Goal: Task Accomplishment & Management: Use online tool/utility

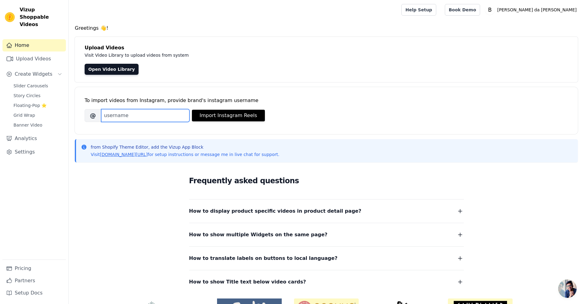
click at [120, 118] on input "Brand's Instagram Username" at bounding box center [145, 115] width 88 height 13
paste input "bijudafridaoficial"
type input "bijudafridaoficial"
click at [231, 118] on button "Import Instagram Reels" at bounding box center [228, 116] width 73 height 12
click at [39, 102] on span "Floating-Pop ⭐" at bounding box center [29, 105] width 33 height 6
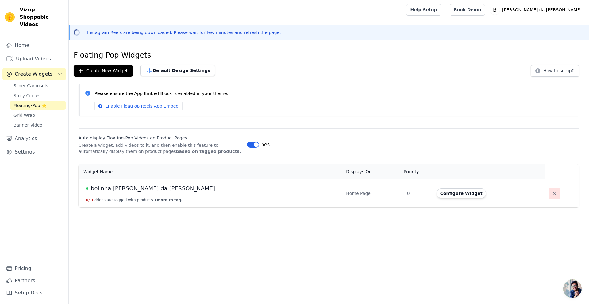
click at [551, 194] on icon "button" at bounding box center [554, 194] width 6 height 6
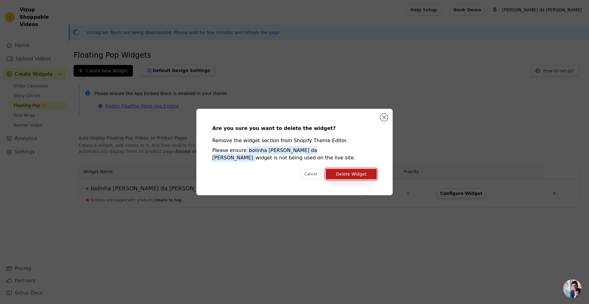
click at [355, 178] on button "Delete Widget" at bounding box center [351, 174] width 51 height 10
click at [356, 178] on button "Delete Widget" at bounding box center [351, 174] width 51 height 10
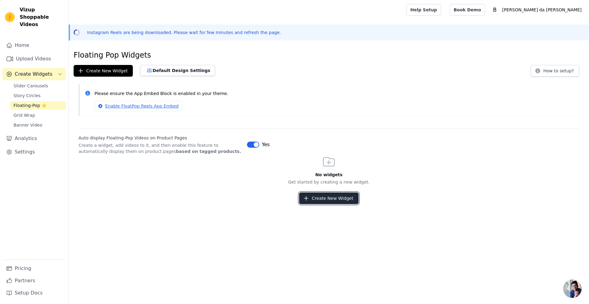
click at [337, 196] on button "Create New Widget" at bounding box center [328, 199] width 59 height 12
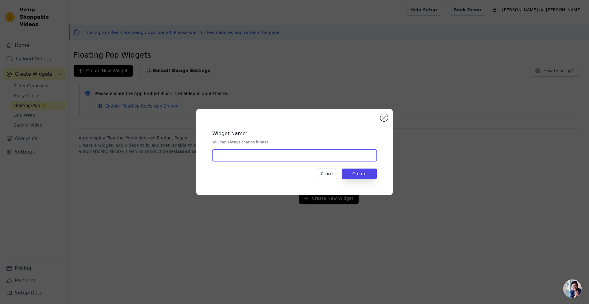
click at [277, 151] on input "text" at bounding box center [294, 156] width 164 height 12
type input "bolinha [PERSON_NAME] da [PERSON_NAME]"
click at [366, 175] on button "Create" at bounding box center [359, 174] width 35 height 10
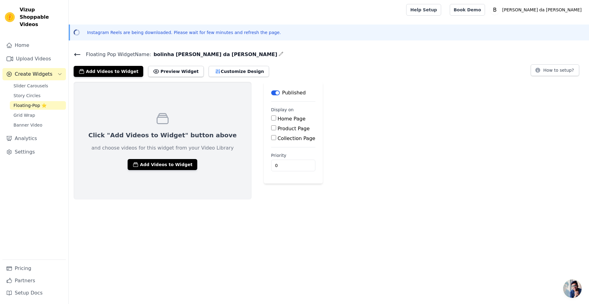
click at [151, 173] on div "Click "Add Videos to Widget" button above and choose videos for this widget fro…" at bounding box center [163, 141] width 178 height 118
click at [169, 164] on button "Add Videos to Widget" at bounding box center [163, 164] width 70 height 11
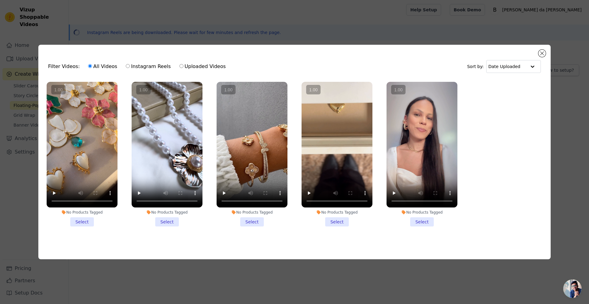
click at [427, 221] on li "No Products Tagged Select" at bounding box center [422, 154] width 71 height 145
click at [0, 0] on input "No Products Tagged Select" at bounding box center [0, 0] width 0 height 0
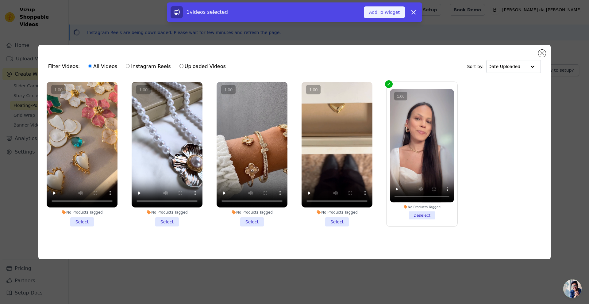
click at [389, 10] on button "Add To Widget" at bounding box center [384, 12] width 41 height 12
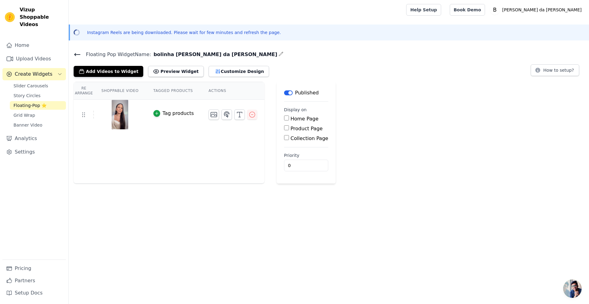
click at [286, 119] on input "Home Page" at bounding box center [286, 118] width 5 height 5
checkbox input "true"
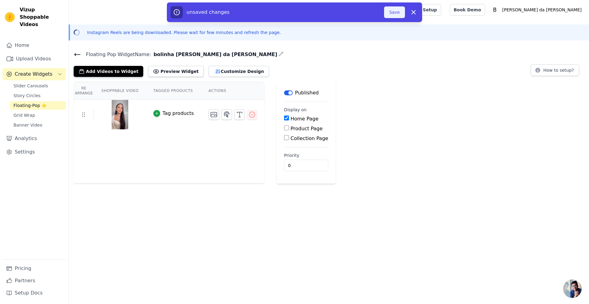
click at [399, 10] on button "Save" at bounding box center [394, 12] width 21 height 12
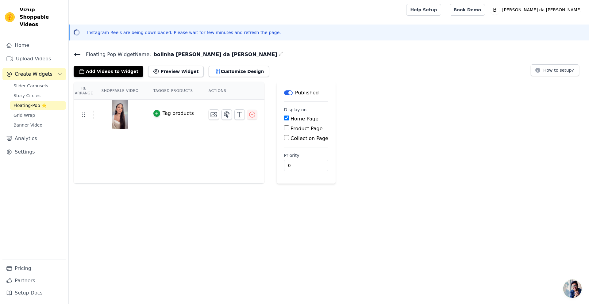
click at [74, 55] on icon at bounding box center [77, 54] width 7 height 7
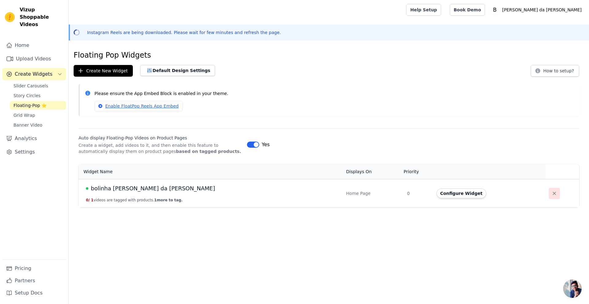
click at [551, 192] on icon "button" at bounding box center [554, 194] width 6 height 6
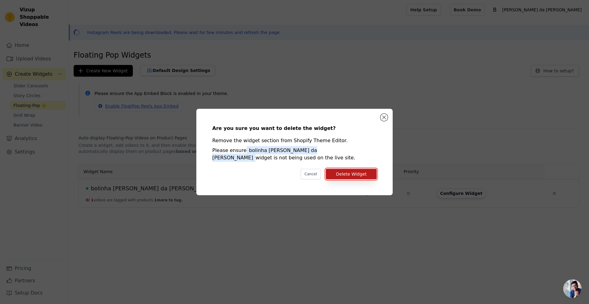
click at [369, 174] on button "Delete Widget" at bounding box center [351, 174] width 51 height 10
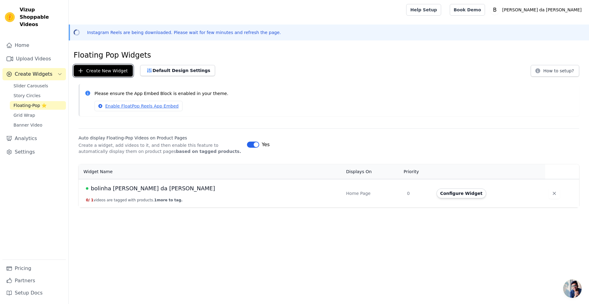
click at [87, 71] on button "Create New Widget" at bounding box center [103, 71] width 59 height 12
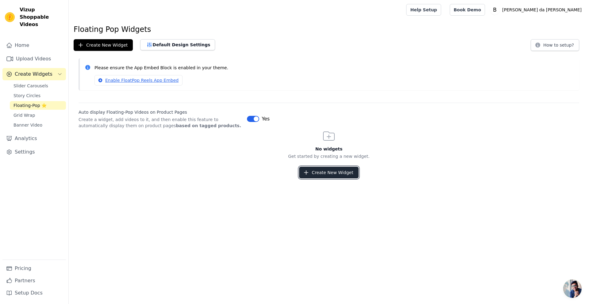
click at [334, 168] on button "Create New Widget" at bounding box center [328, 173] width 59 height 12
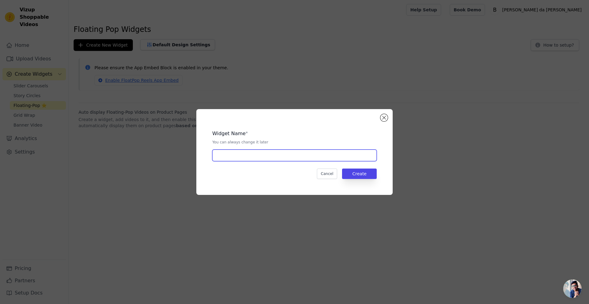
click at [300, 158] on input "text" at bounding box center [294, 156] width 164 height 12
type input "bolinha [PERSON_NAME] da [PERSON_NAME]"
click at [361, 178] on button "Create" at bounding box center [359, 174] width 35 height 10
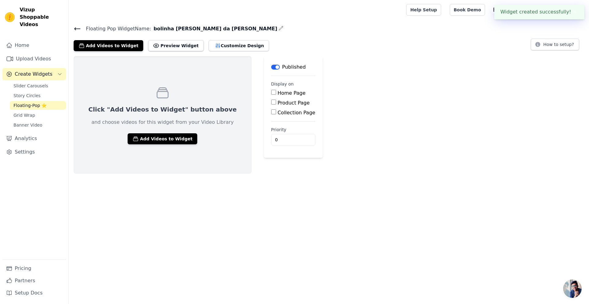
click at [278, 94] on label "Home Page" at bounding box center [292, 93] width 28 height 6
click at [272, 94] on input "Home Page" at bounding box center [273, 92] width 5 height 5
checkbox input "true"
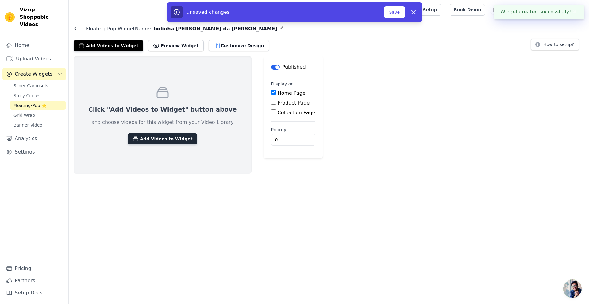
click at [178, 142] on button "Add Videos to Widget" at bounding box center [163, 138] width 70 height 11
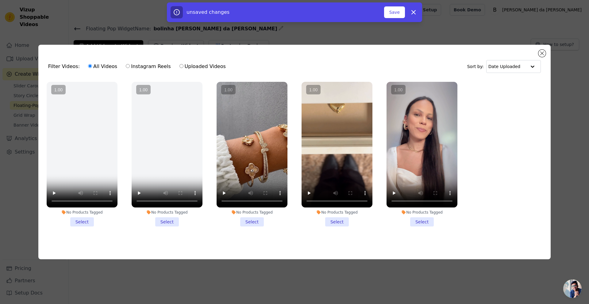
click at [179, 65] on label "Uploaded Videos" at bounding box center [202, 67] width 47 height 8
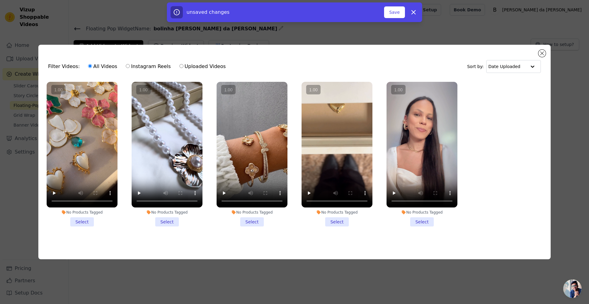
click at [179, 65] on input "Uploaded Videos" at bounding box center [181, 66] width 4 height 4
radio input "true"
click at [150, 65] on label "Instagram Reels" at bounding box center [147, 67] width 45 height 8
click at [130, 65] on input "Instagram Reels" at bounding box center [128, 66] width 4 height 4
radio input "true"
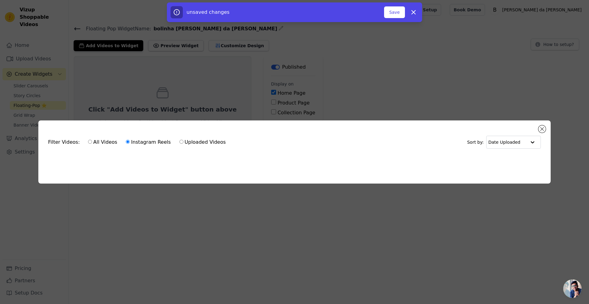
click at [197, 139] on label "Uploaded Videos" at bounding box center [202, 142] width 47 height 8
click at [183, 140] on input "Uploaded Videos" at bounding box center [181, 142] width 4 height 4
radio input "true"
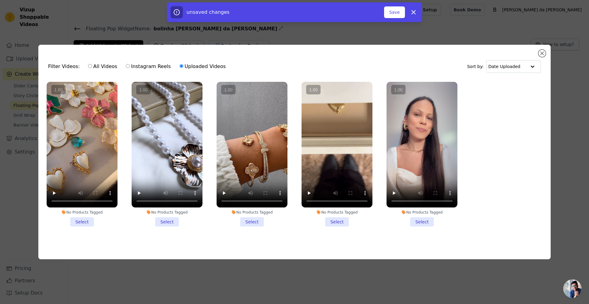
click at [140, 63] on label "Instagram Reels" at bounding box center [147, 67] width 45 height 8
click at [130, 64] on input "Instagram Reels" at bounding box center [128, 66] width 4 height 4
radio input "true"
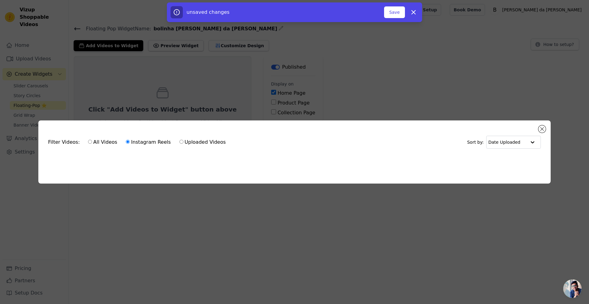
click at [103, 138] on label "All Videos" at bounding box center [103, 142] width 30 height 8
click at [92, 140] on input "All Videos" at bounding box center [90, 142] width 4 height 4
radio input "true"
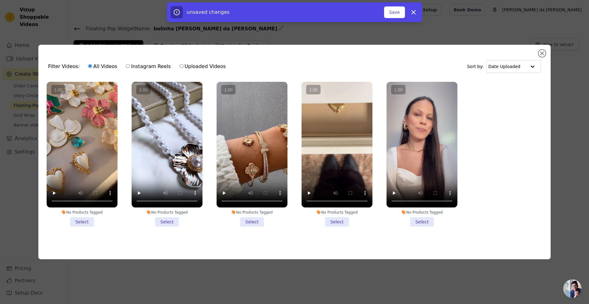
click at [342, 113] on div at bounding box center [337, 145] width 71 height 126
click at [0, 0] on input "No Products Tagged Select" at bounding box center [0, 0] width 0 height 0
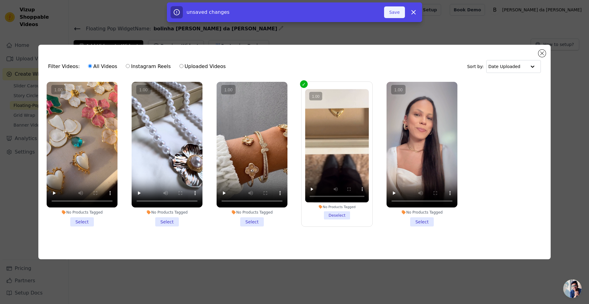
click at [395, 17] on button "Save" at bounding box center [394, 12] width 21 height 12
click at [542, 50] on button "Close modal" at bounding box center [541, 53] width 7 height 7
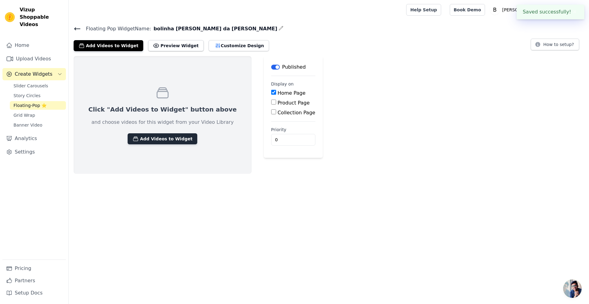
click at [143, 144] on button "Add Videos to Widget" at bounding box center [163, 138] width 70 height 11
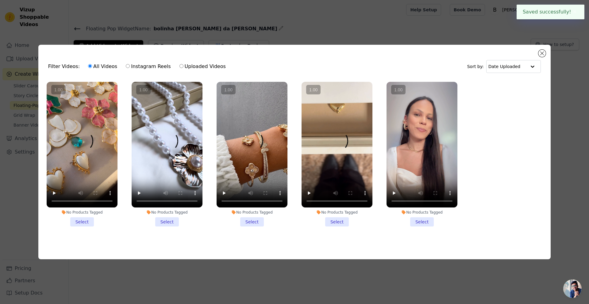
drag, startPoint x: 259, startPoint y: 221, endPoint x: 251, endPoint y: 219, distance: 7.7
click at [260, 220] on li "No Products Tagged Select" at bounding box center [252, 154] width 71 height 145
click at [0, 0] on input "No Products Tagged Select" at bounding box center [0, 0] width 0 height 0
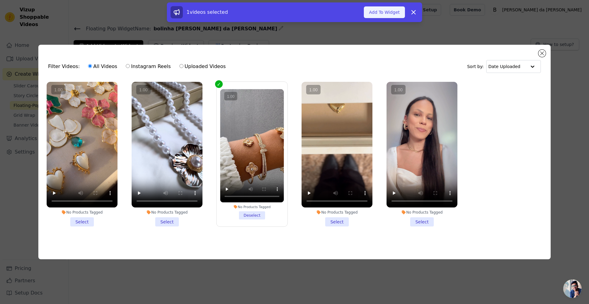
click at [390, 13] on button "Add To Widget" at bounding box center [384, 12] width 41 height 12
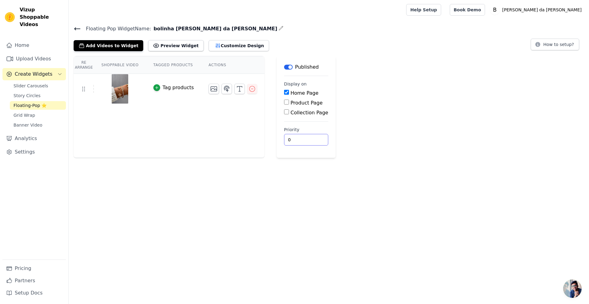
drag, startPoint x: 300, startPoint y: 137, endPoint x: 277, endPoint y: 137, distance: 23.3
click at [277, 137] on main "Label Published Display on Home Page Product Page Collection Page Priority 0" at bounding box center [306, 107] width 59 height 102
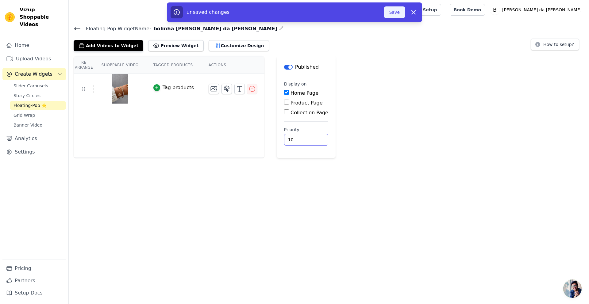
type input "10"
click at [389, 14] on button "Save" at bounding box center [394, 12] width 21 height 12
click at [397, 15] on button "Save" at bounding box center [394, 12] width 21 height 12
click at [396, 8] on button "Save" at bounding box center [394, 12] width 21 height 12
click at [391, 16] on button "Save" at bounding box center [394, 12] width 21 height 12
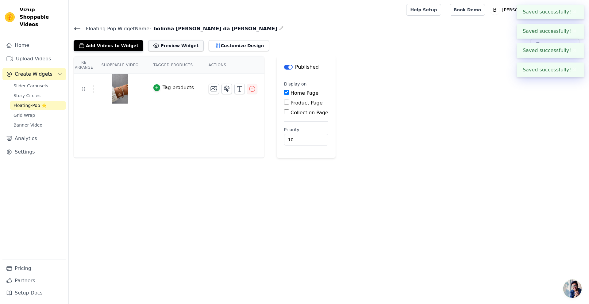
click at [165, 45] on button "Preview Widget" at bounding box center [175, 45] width 55 height 11
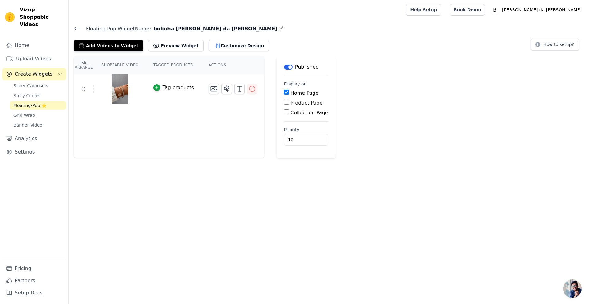
click at [34, 102] on span "Floating-Pop ⭐" at bounding box center [29, 105] width 33 height 6
